Goal: Information Seeking & Learning: Learn about a topic

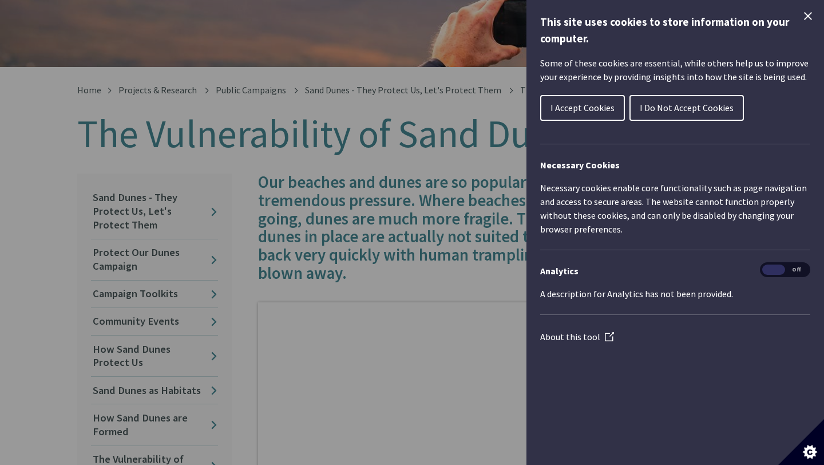
scroll to position [171, 0]
click at [445, 151] on div "Cookie preferences" at bounding box center [412, 232] width 824 height 465
click at [573, 106] on span "I Accept Cookies" at bounding box center [583, 107] width 64 height 11
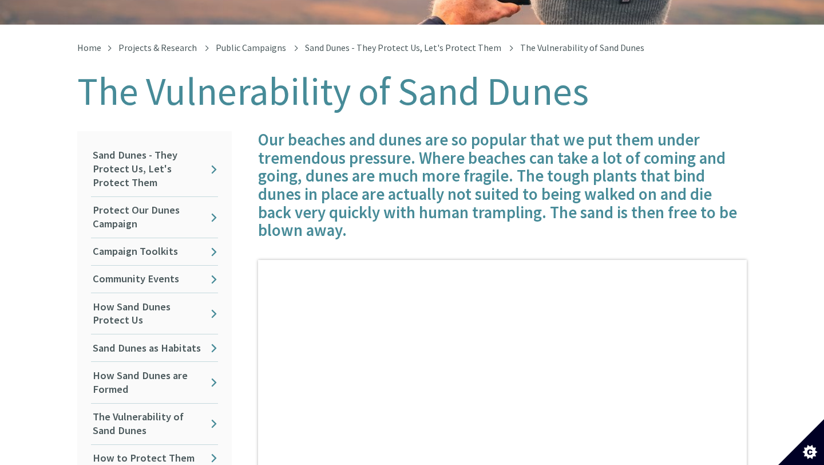
scroll to position [215, 0]
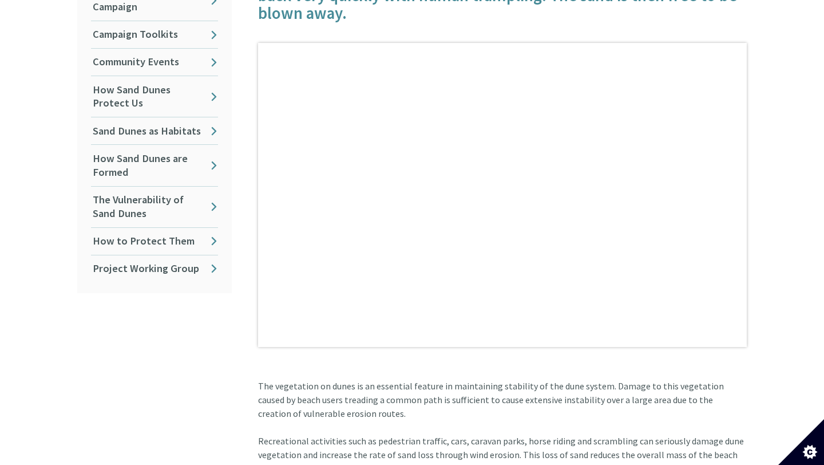
scroll to position [426, 0]
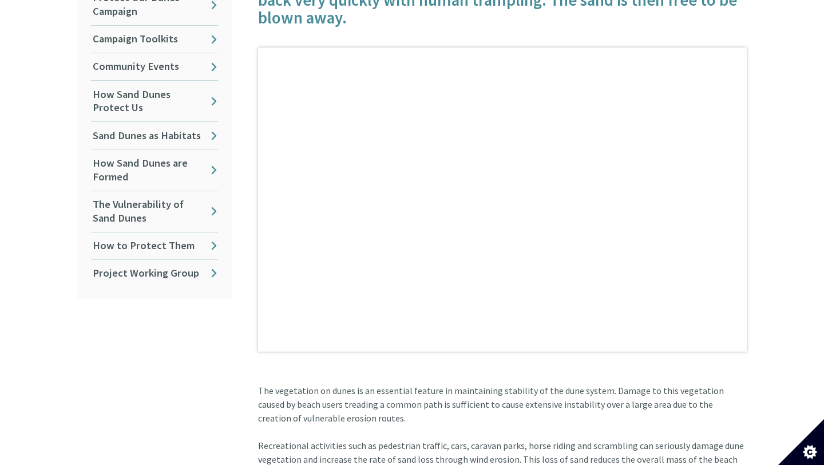
drag, startPoint x: 250, startPoint y: 373, endPoint x: 335, endPoint y: 404, distance: 91.4
copy article "The vegetation on dunes is an essential feature in maintaining stability of the…"
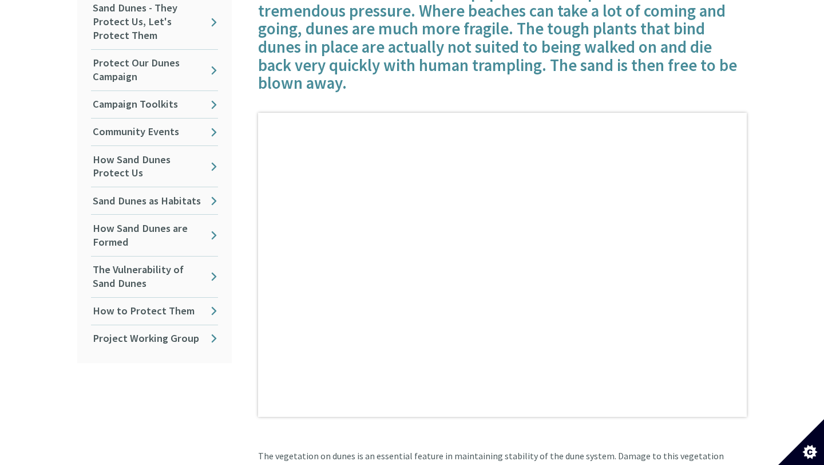
scroll to position [331, 0]
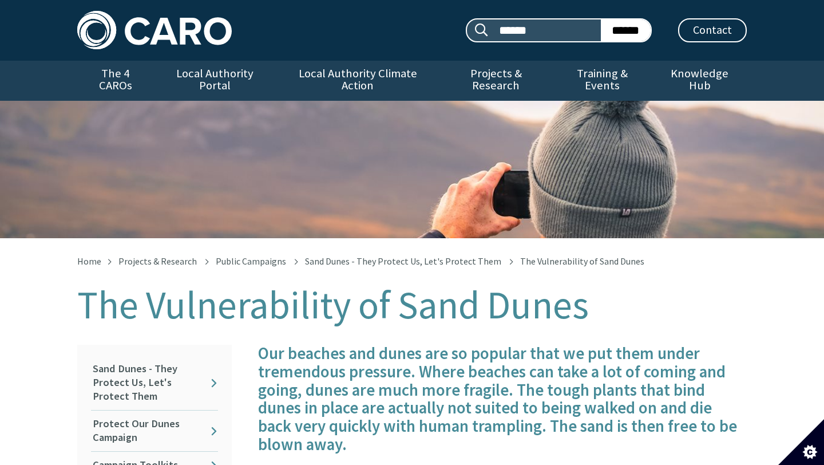
scroll to position [171, 0]
